Goal: Task Accomplishment & Management: Complete application form

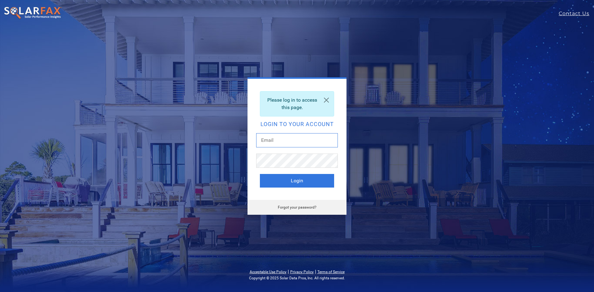
click at [299, 141] on input "text" at bounding box center [297, 140] width 82 height 14
type input "A"
type input "[EMAIL_ADDRESS][DOMAIN_NAME]"
click at [296, 178] on button "Login" at bounding box center [297, 181] width 74 height 14
click at [293, 209] on link "Forgot your password?" at bounding box center [297, 208] width 39 height 4
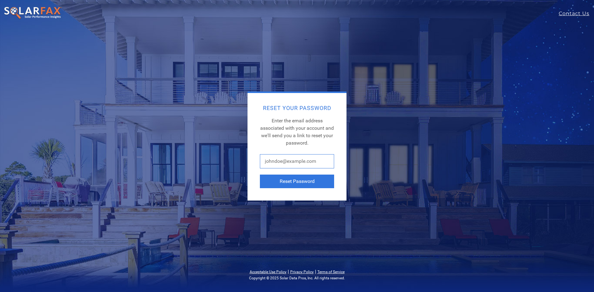
click at [280, 165] on input "text" at bounding box center [297, 161] width 74 height 14
type input "ashaw@vitalenergysolar.com"
click at [292, 182] on button "Reset Password" at bounding box center [297, 182] width 74 height 14
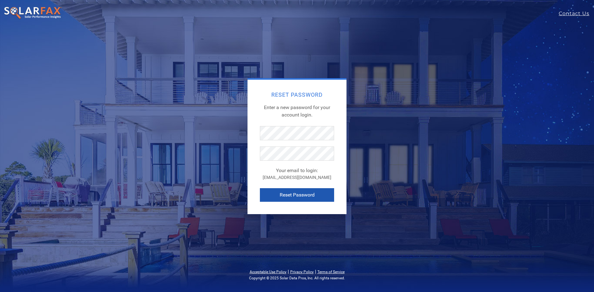
click at [296, 191] on button "Reset Password" at bounding box center [297, 195] width 74 height 14
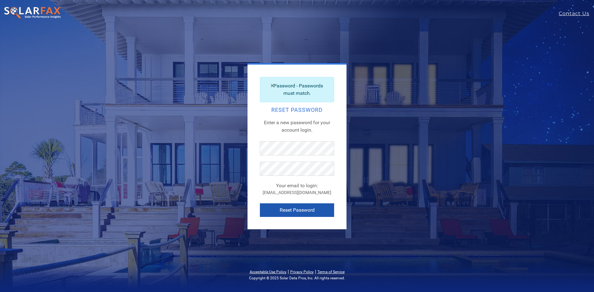
click at [292, 210] on button "Reset Password" at bounding box center [297, 211] width 74 height 14
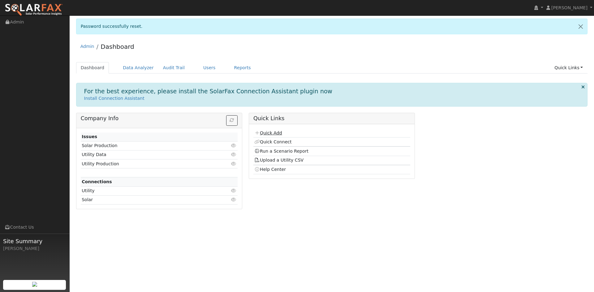
click at [272, 136] on link "Quick Add" at bounding box center [268, 133] width 28 height 5
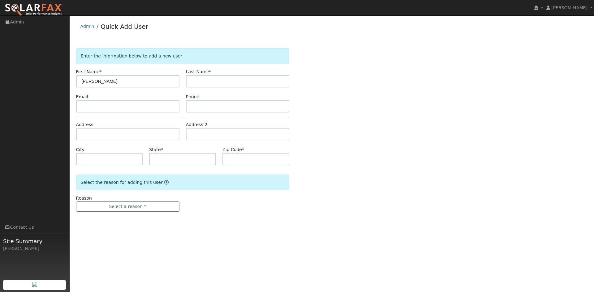
type input "[PERSON_NAME]"
type input "p"
type input "Puhlhorn"
click at [89, 103] on input "text" at bounding box center [127, 106] width 103 height 12
drag, startPoint x: 81, startPoint y: 119, endPoint x: 102, endPoint y: 111, distance: 21.7
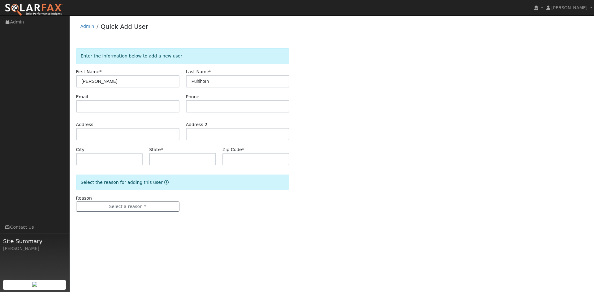
click at [88, 117] on form "Enter the information below to add a new user First Name * [PERSON_NAME] Last N…" at bounding box center [182, 136] width 213 height 176
click at [102, 112] on input "text" at bounding box center [127, 106] width 103 height 12
paste input "[EMAIL_ADDRESS][DOMAIN_NAME]"
drag, startPoint x: 179, startPoint y: 109, endPoint x: 206, endPoint y: 110, distance: 26.9
click at [199, 110] on div "Email [EMAIL_ADDRESS][DOMAIN_NAME] Phone" at bounding box center [183, 103] width 220 height 19
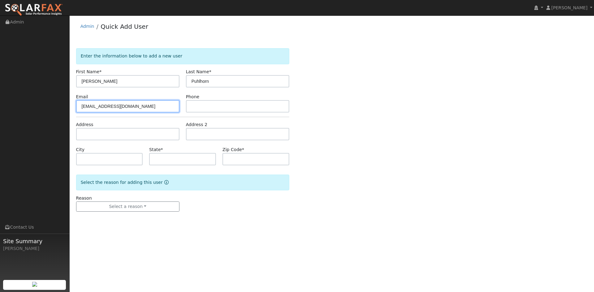
type input "[EMAIL_ADDRESS][DOMAIN_NAME]"
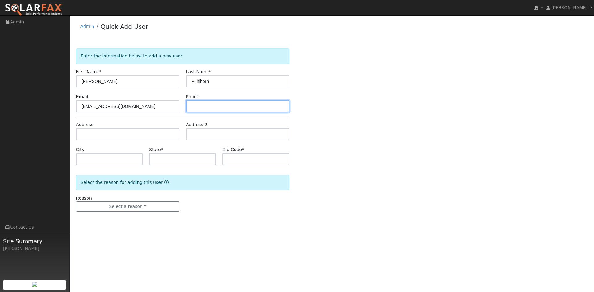
click at [205, 110] on input "text" at bounding box center [237, 106] width 103 height 12
type input "7"
